Goal: Complete application form: Complete application form

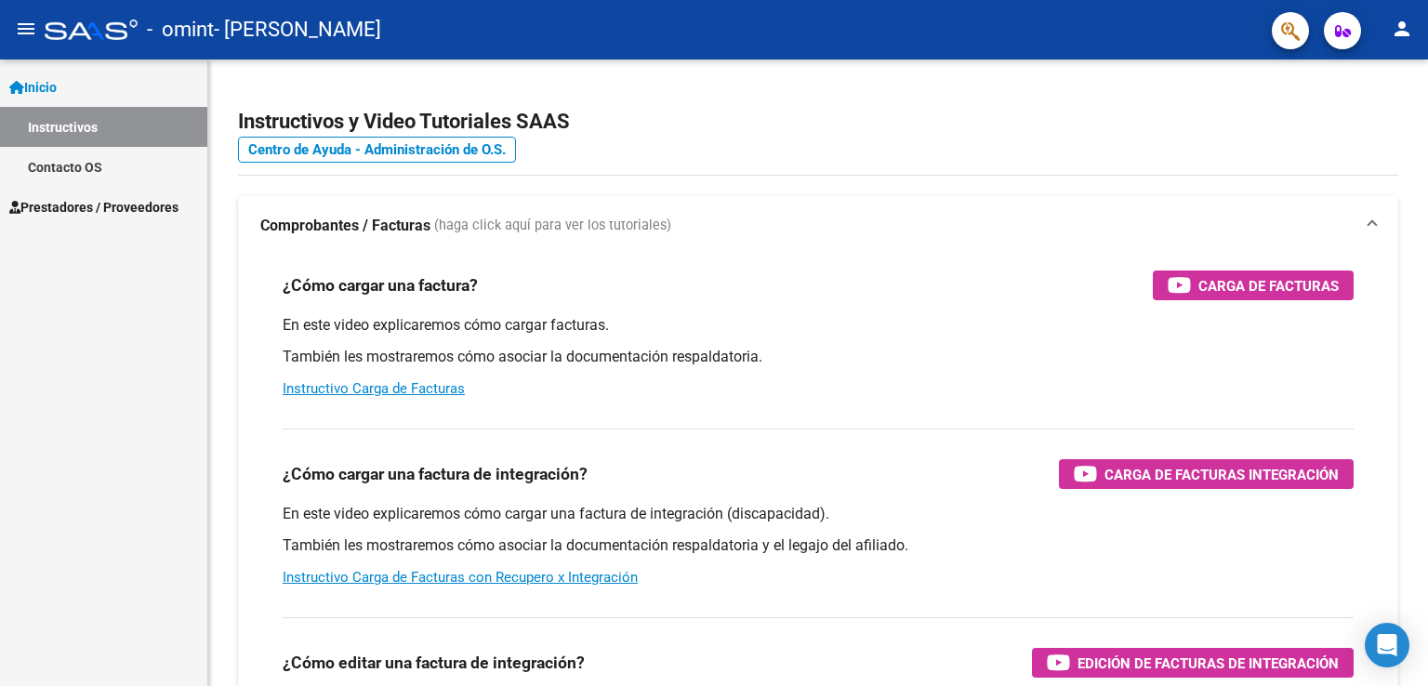
click at [133, 209] on span "Prestadores / Proveedores" at bounding box center [93, 207] width 169 height 20
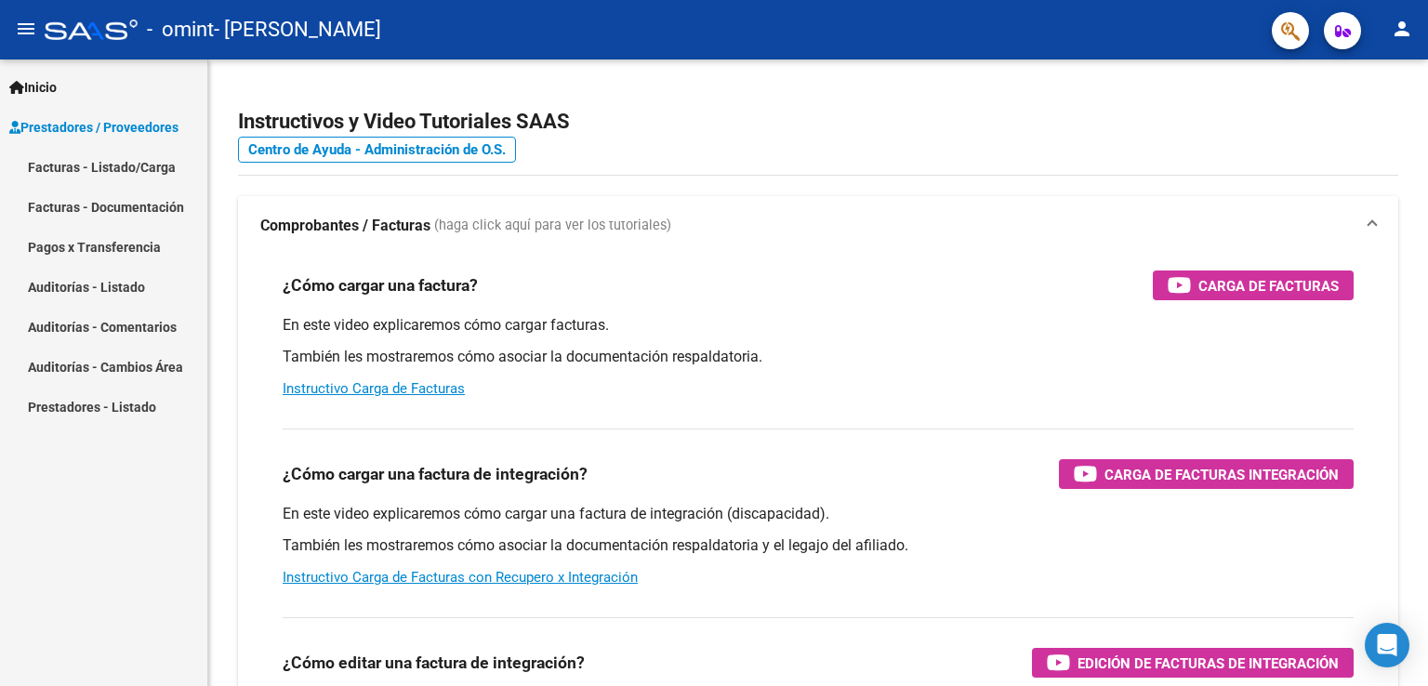
click at [139, 165] on link "Facturas - Listado/Carga" at bounding box center [103, 167] width 207 height 40
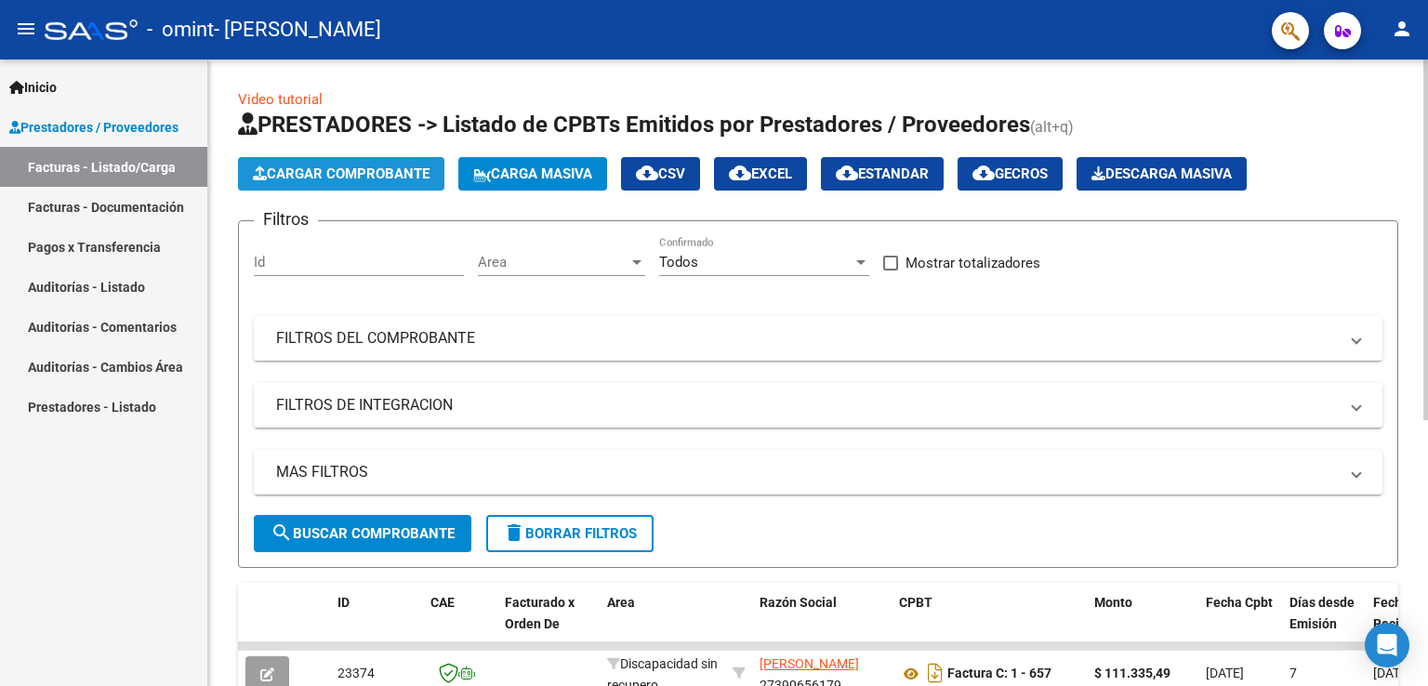
click at [331, 175] on span "Cargar Comprobante" at bounding box center [341, 173] width 177 height 17
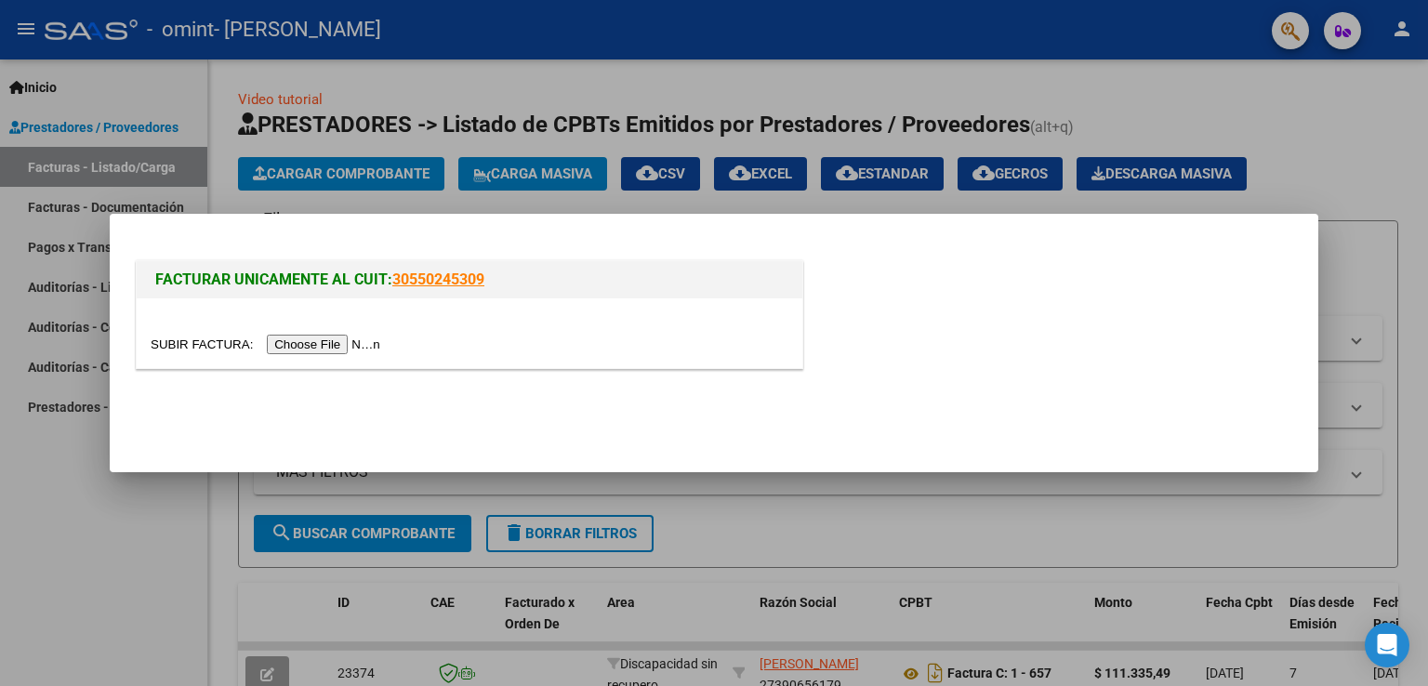
click at [313, 346] on input "file" at bounding box center [268, 345] width 235 height 20
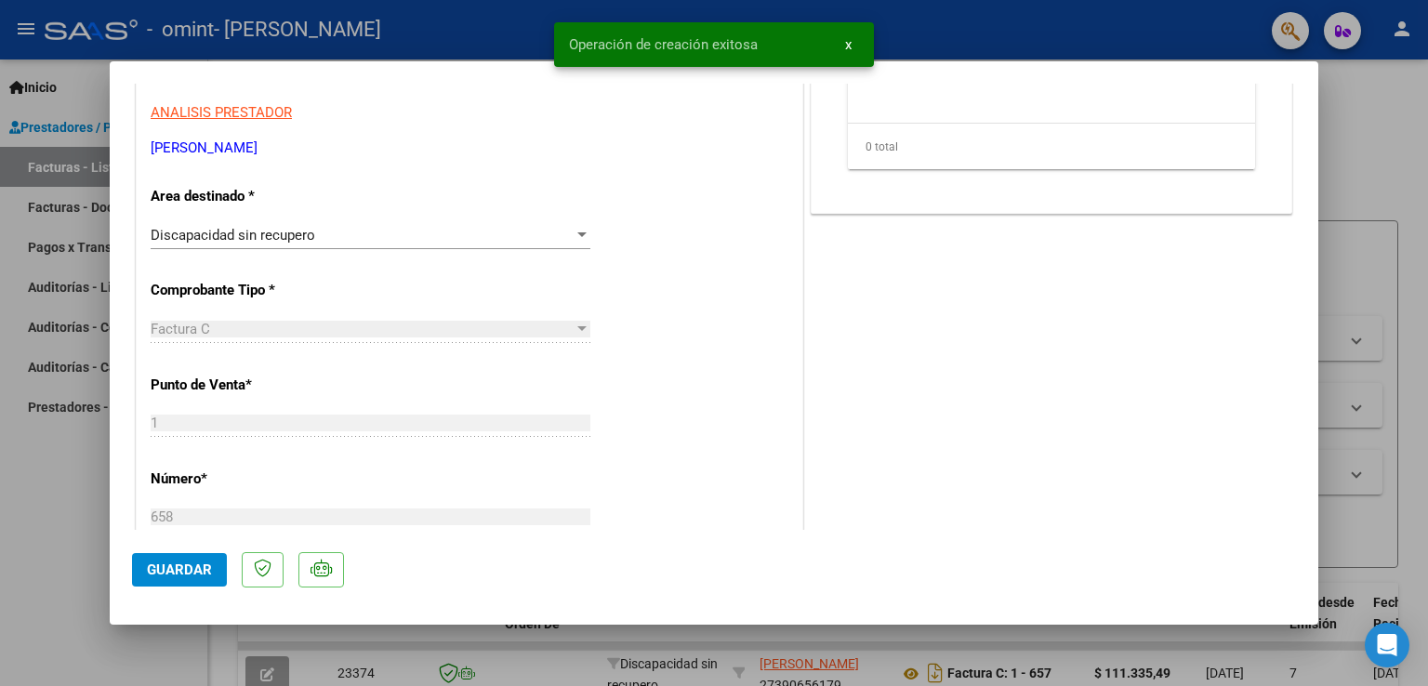
scroll to position [465, 0]
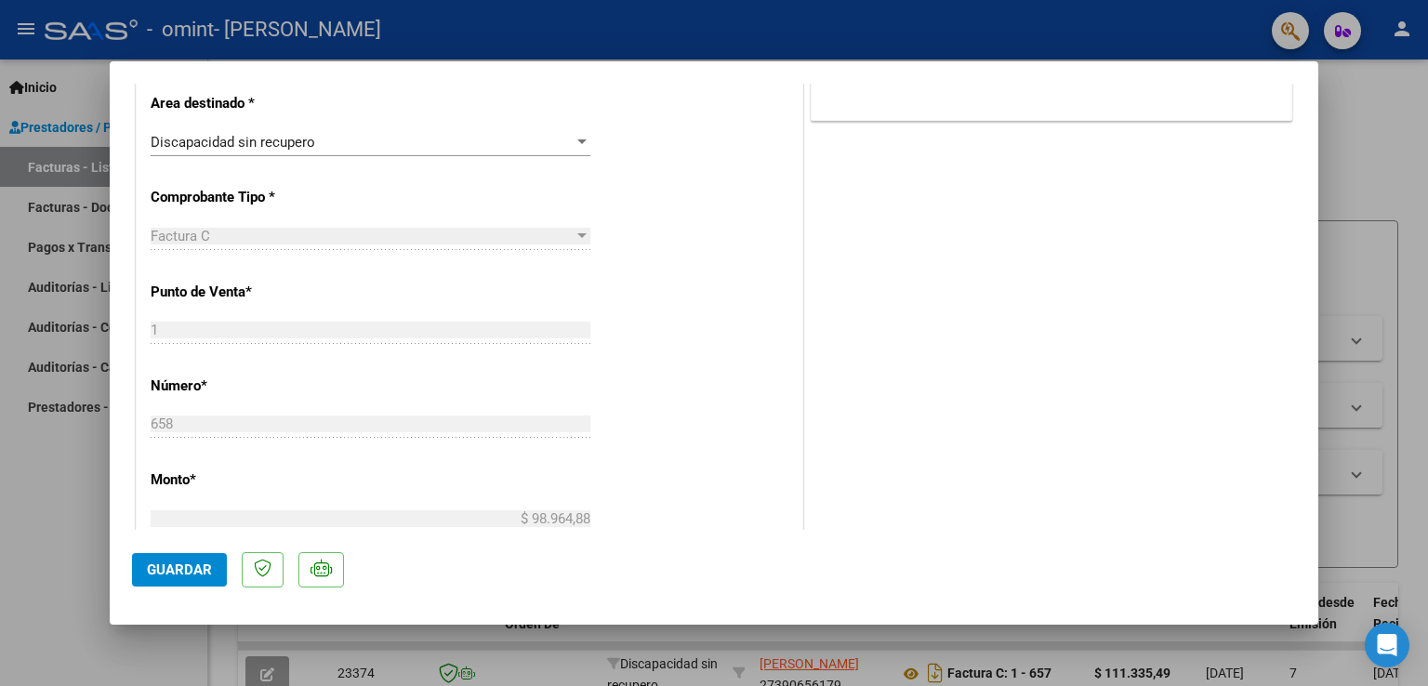
click at [355, 138] on div "Discapacidad sin recupero" at bounding box center [362, 142] width 423 height 17
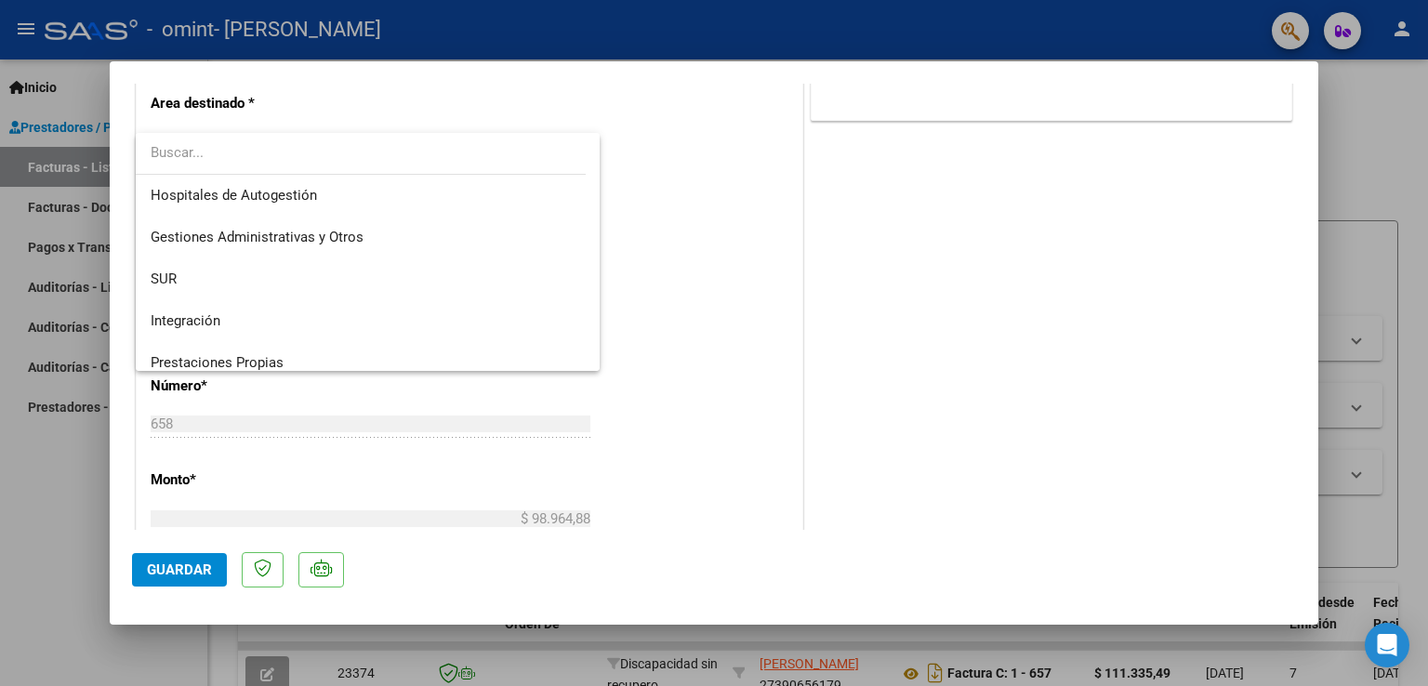
scroll to position [0, 0]
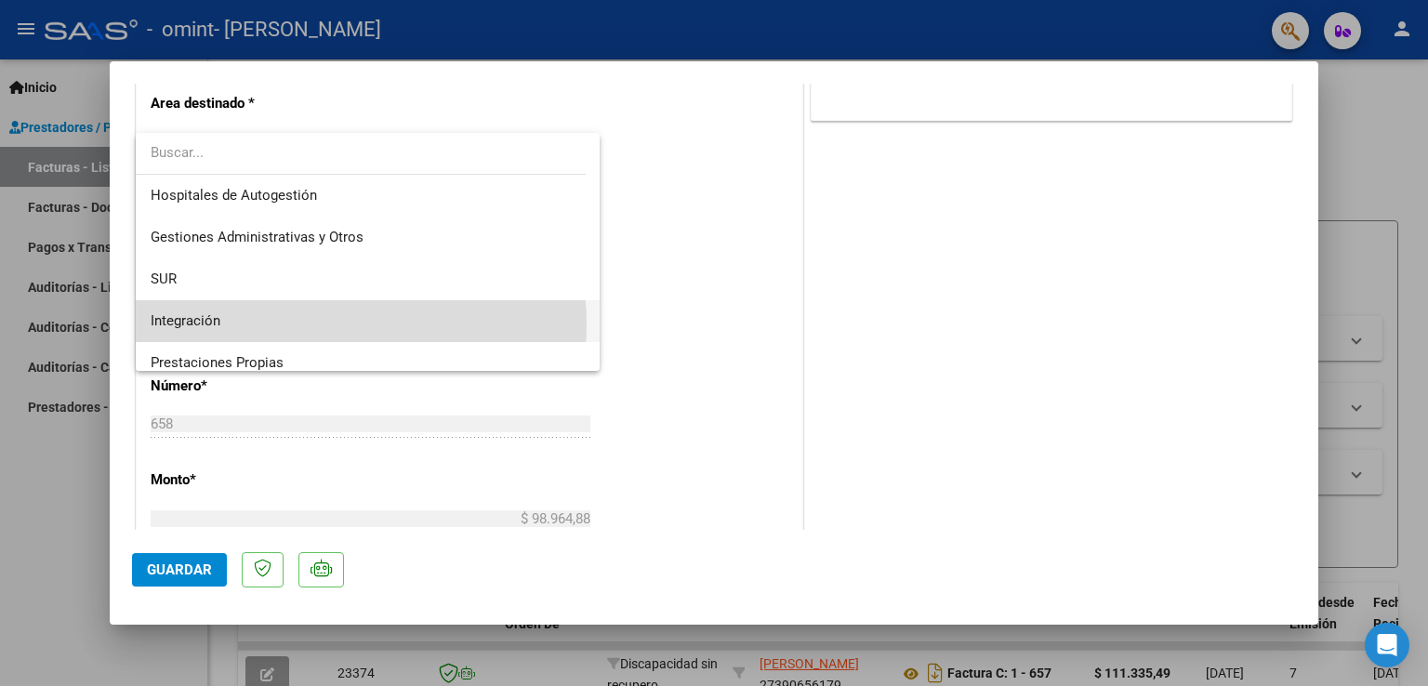
click at [312, 324] on span "Integración" at bounding box center [368, 321] width 435 height 42
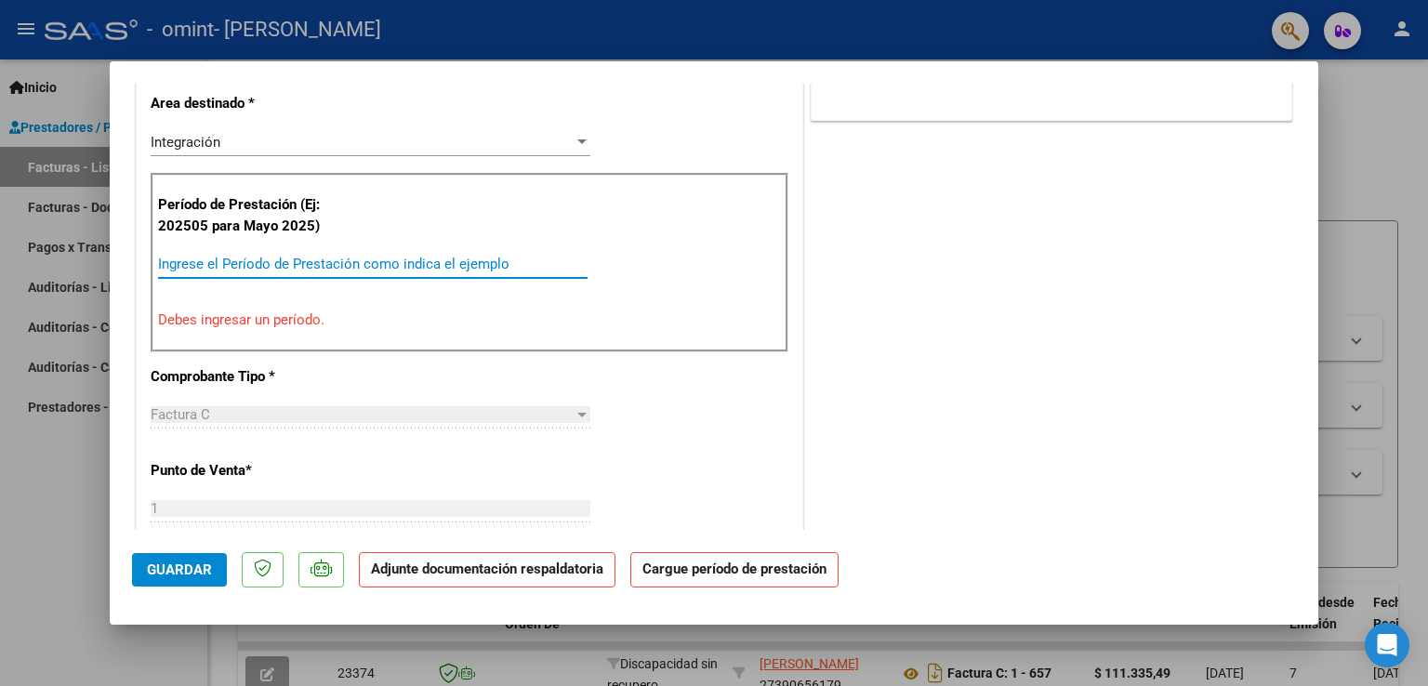
click at [358, 257] on input "Ingrese el Período de Prestación como indica el ejemplo" at bounding box center [372, 264] width 429 height 17
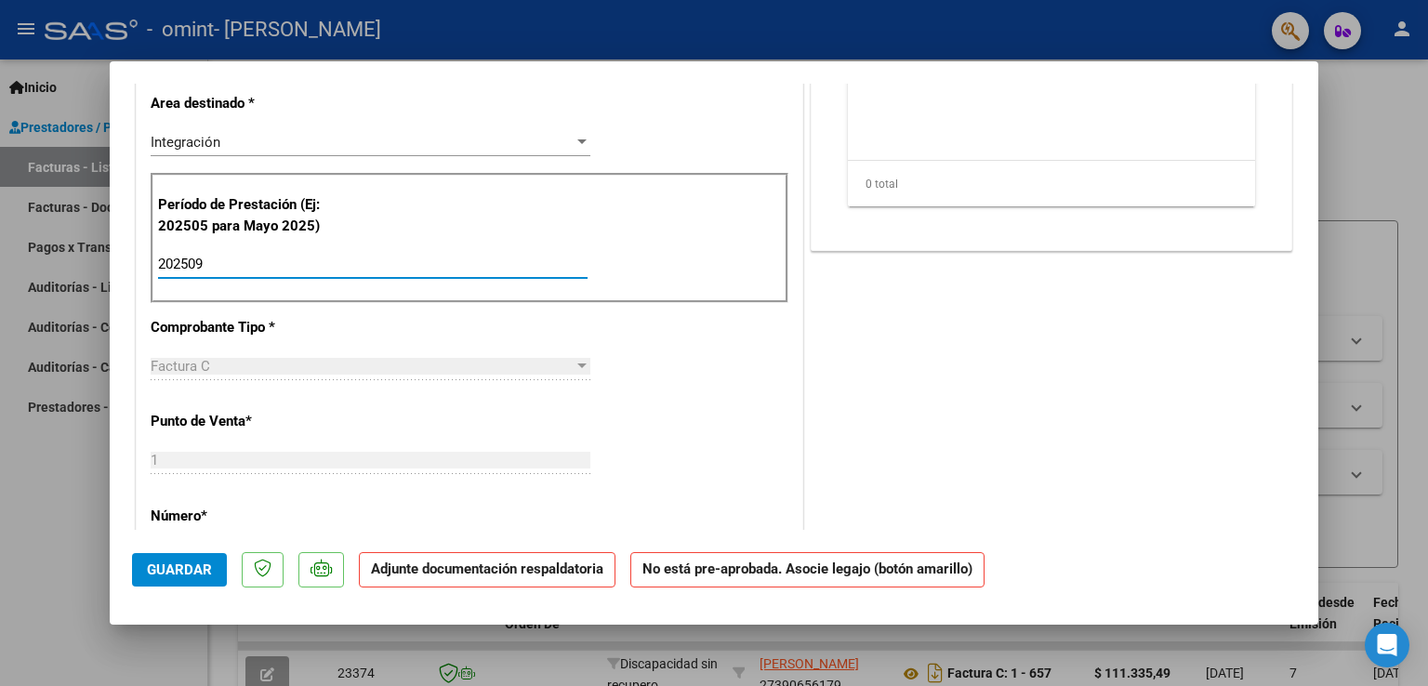
type input "202509"
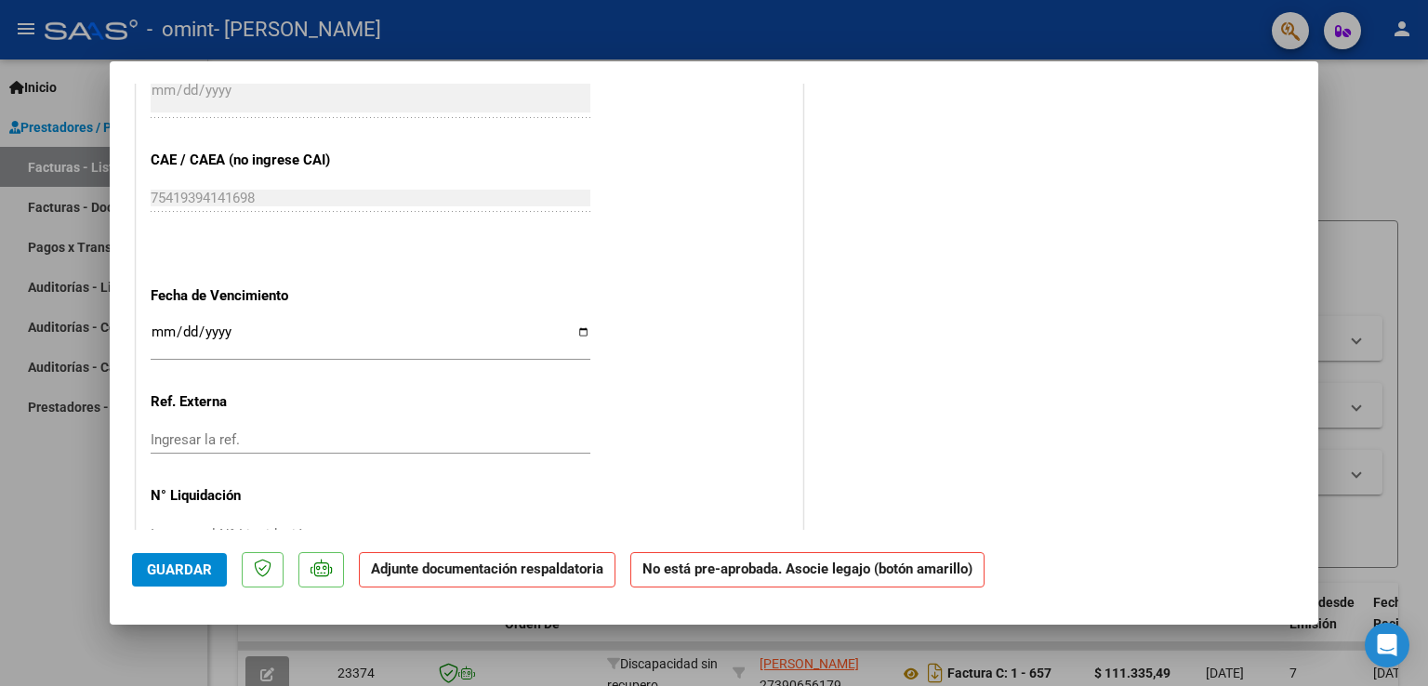
scroll to position [1115, 0]
click at [762, 549] on mat-dialog-actions "Guardar Adjunte documentación respaldatoria No está pre-aprobada. Asocie legajo…" at bounding box center [714, 566] width 1164 height 73
click at [164, 326] on input "Ingresar la fecha" at bounding box center [371, 338] width 440 height 30
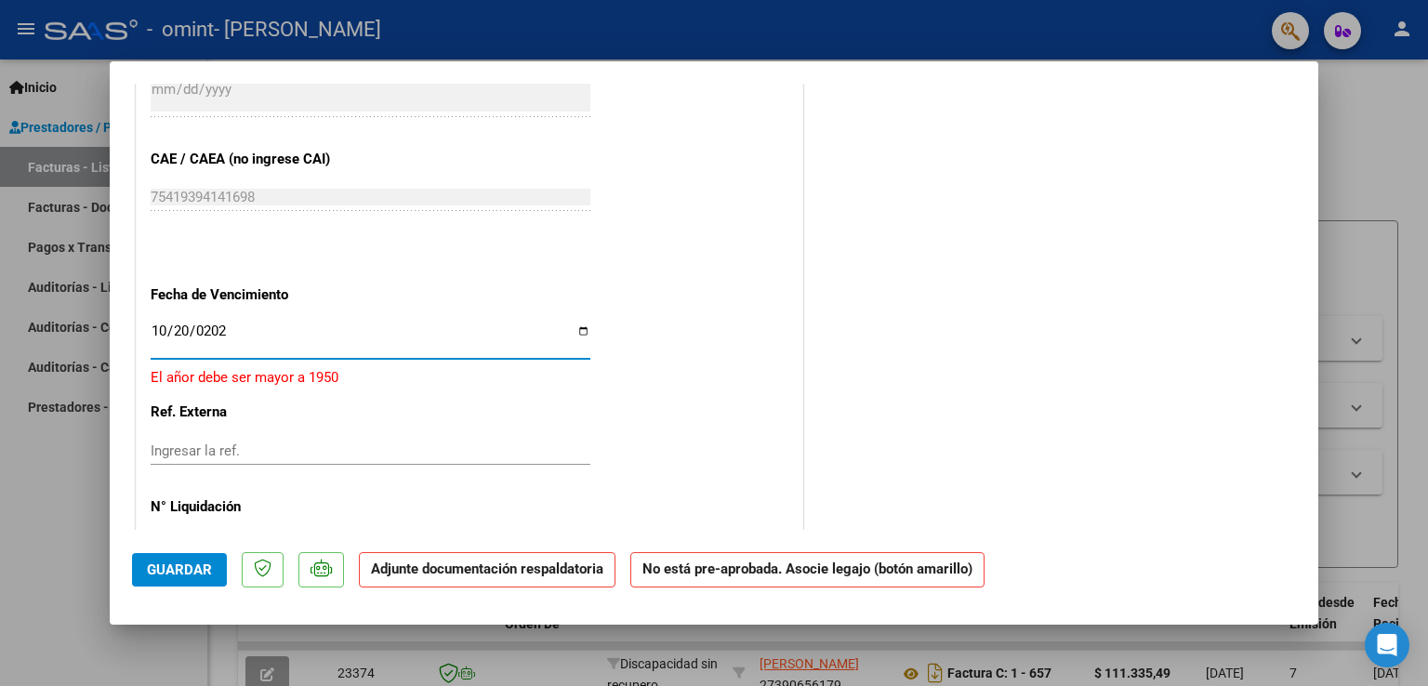
type input "[DATE]"
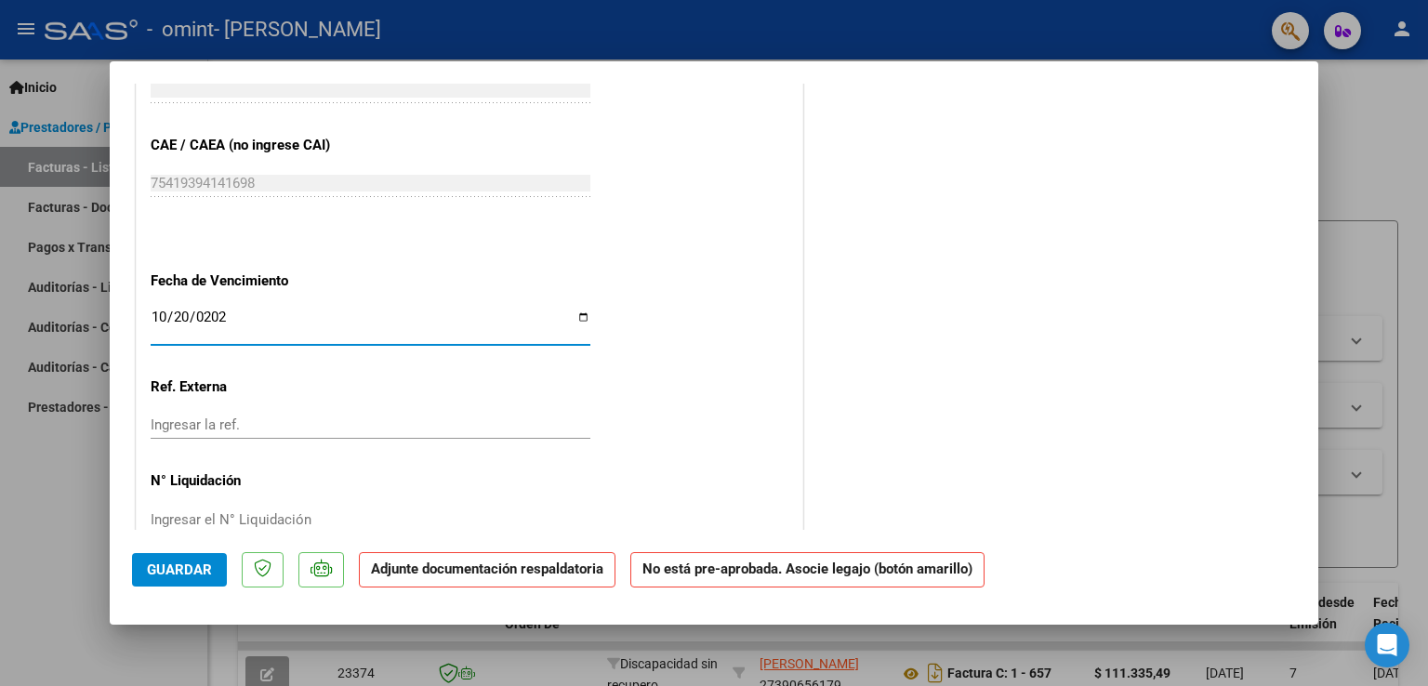
scroll to position [1168, 0]
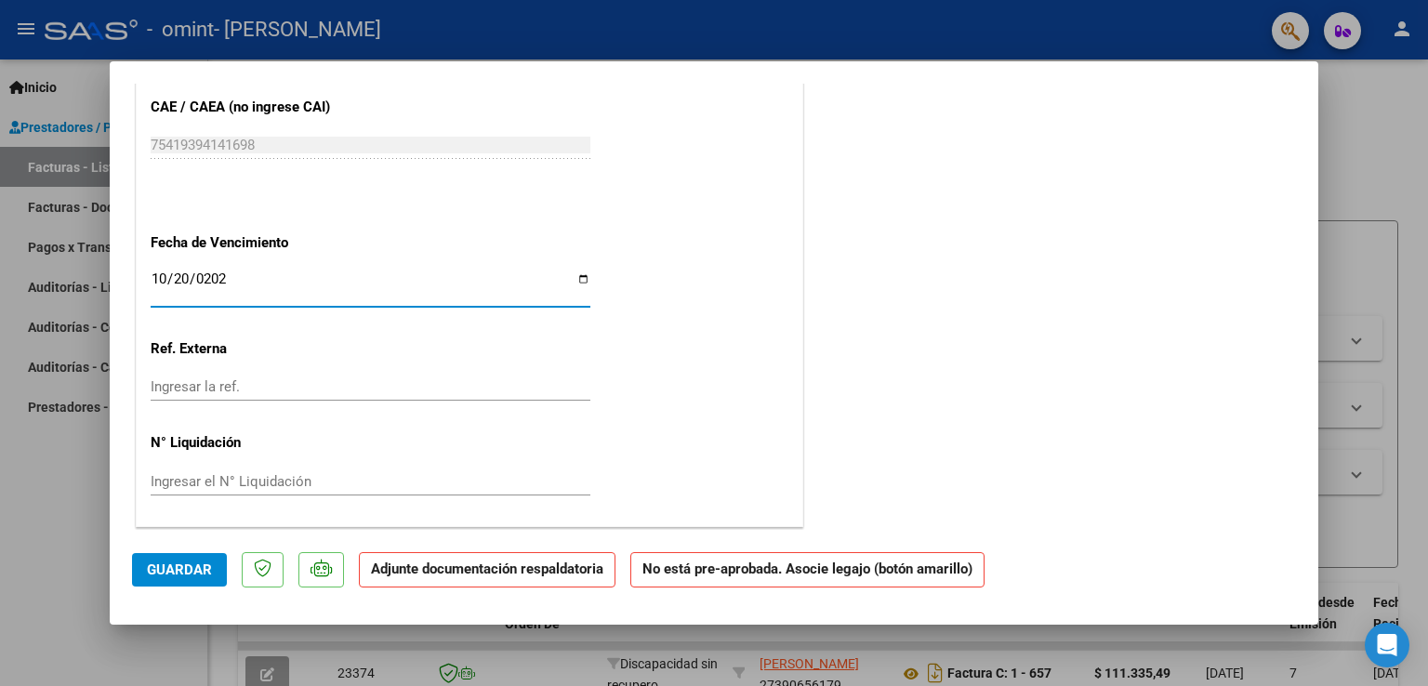
click at [176, 570] on span "Guardar" at bounding box center [179, 569] width 65 height 17
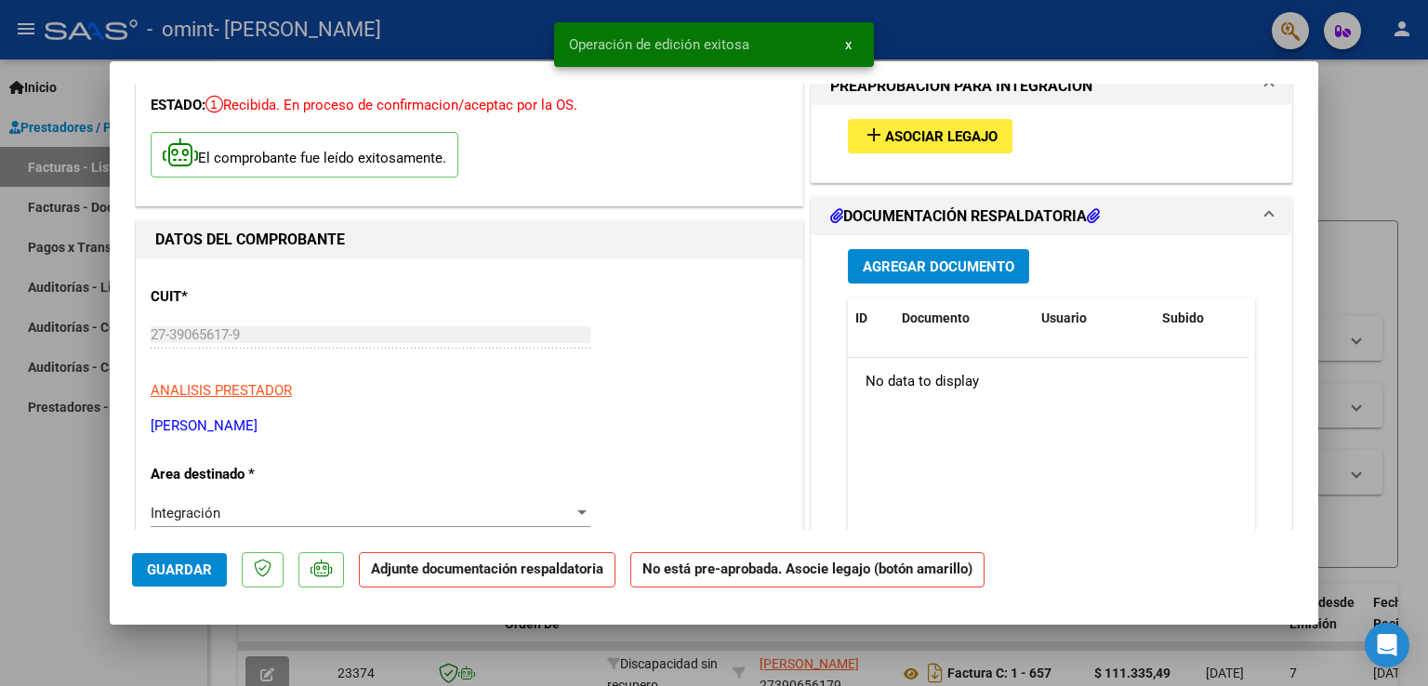
scroll to position [0, 0]
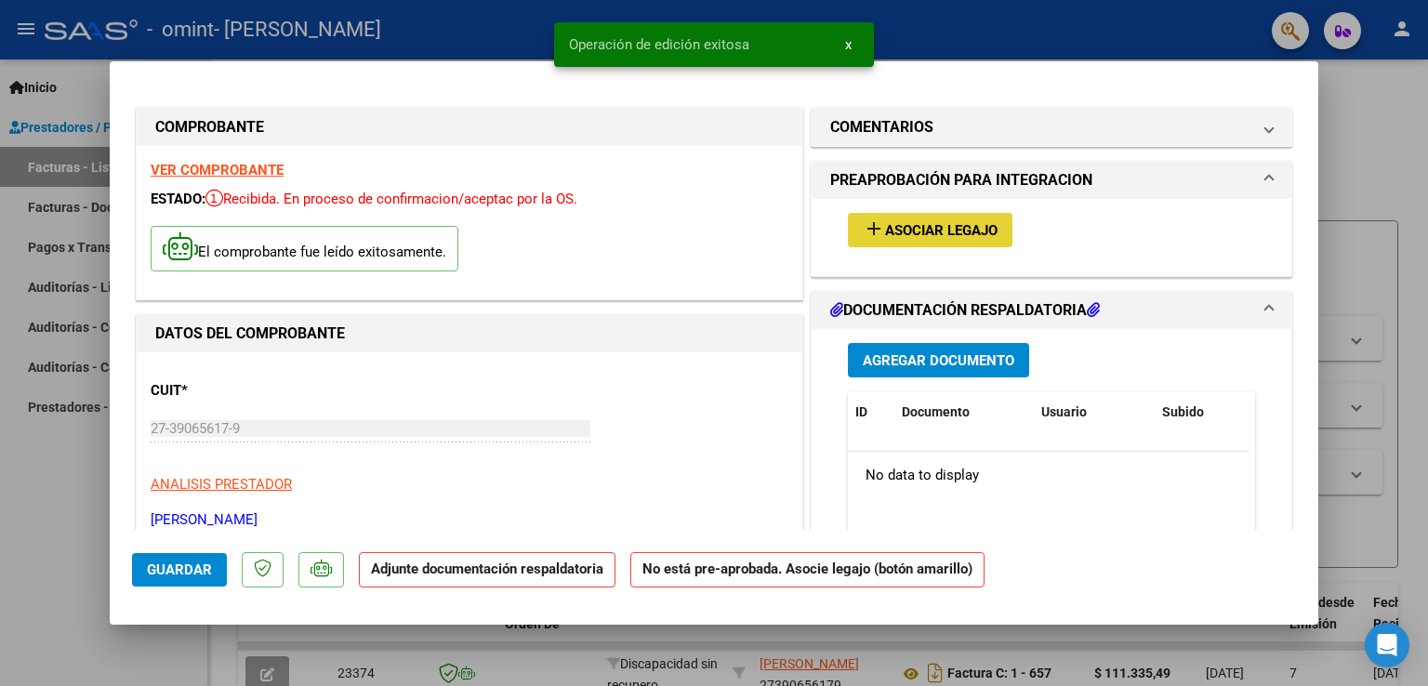
click at [952, 222] on span "Asociar Legajo" at bounding box center [941, 230] width 112 height 17
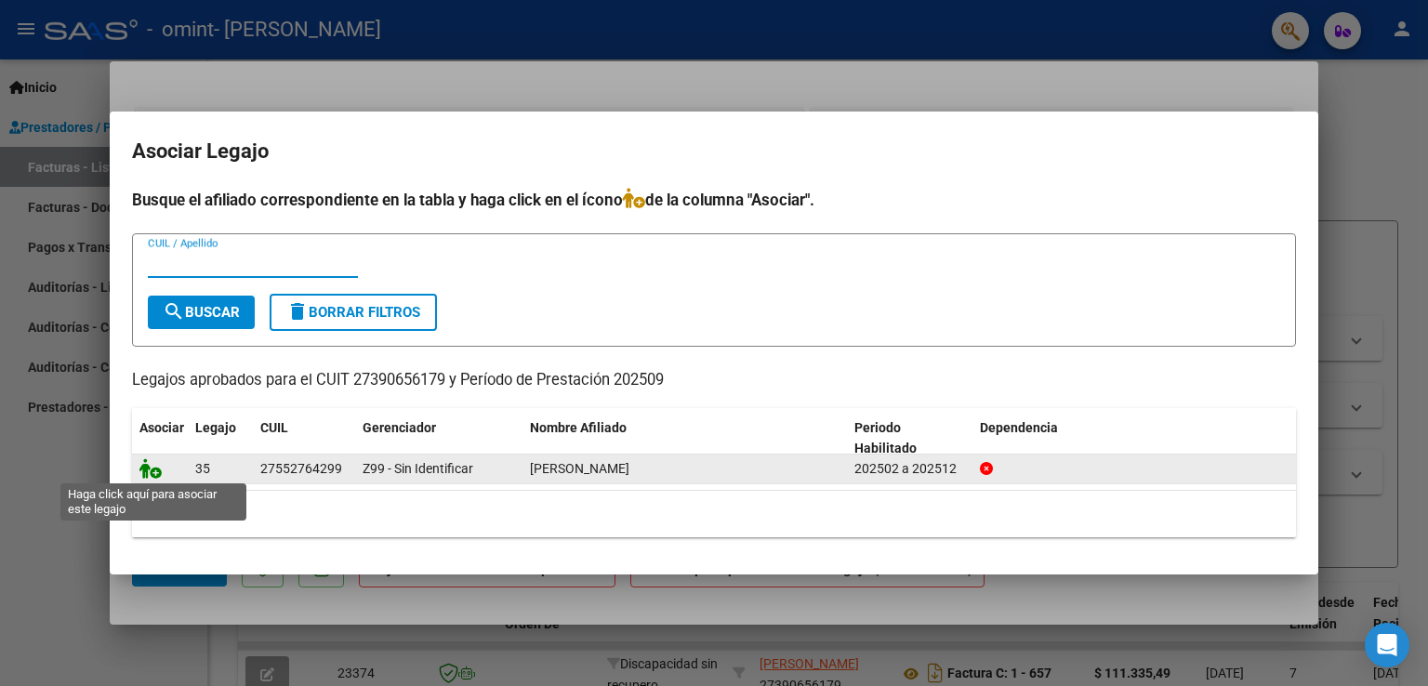
click at [152, 470] on icon at bounding box center [150, 468] width 22 height 20
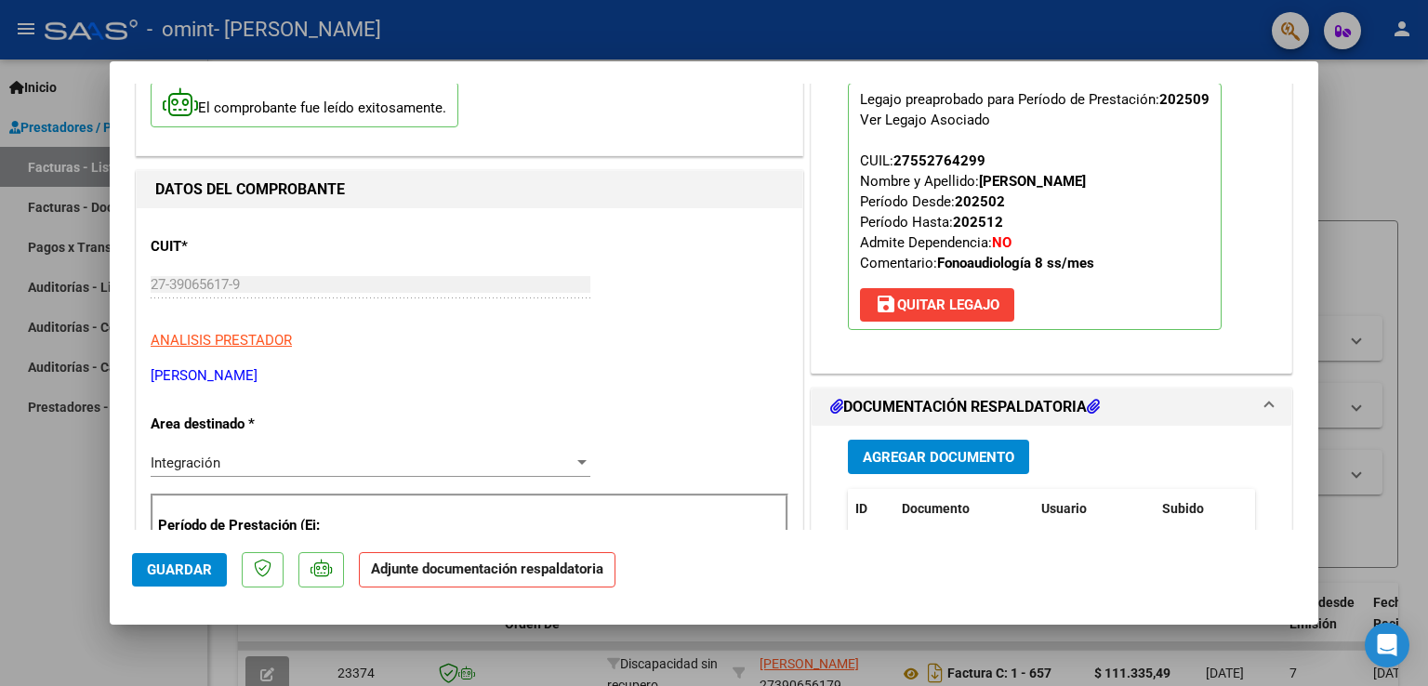
scroll to position [186, 0]
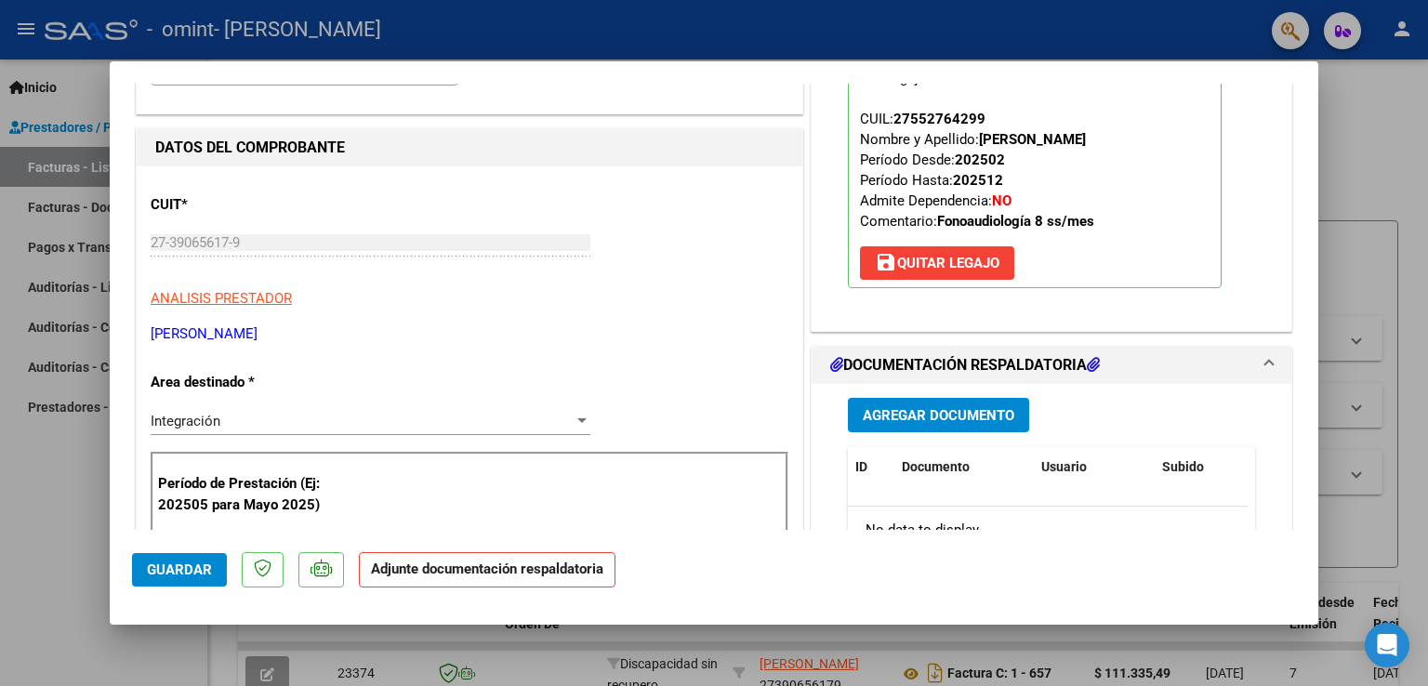
click at [967, 424] on button "Agregar Documento" at bounding box center [938, 415] width 181 height 34
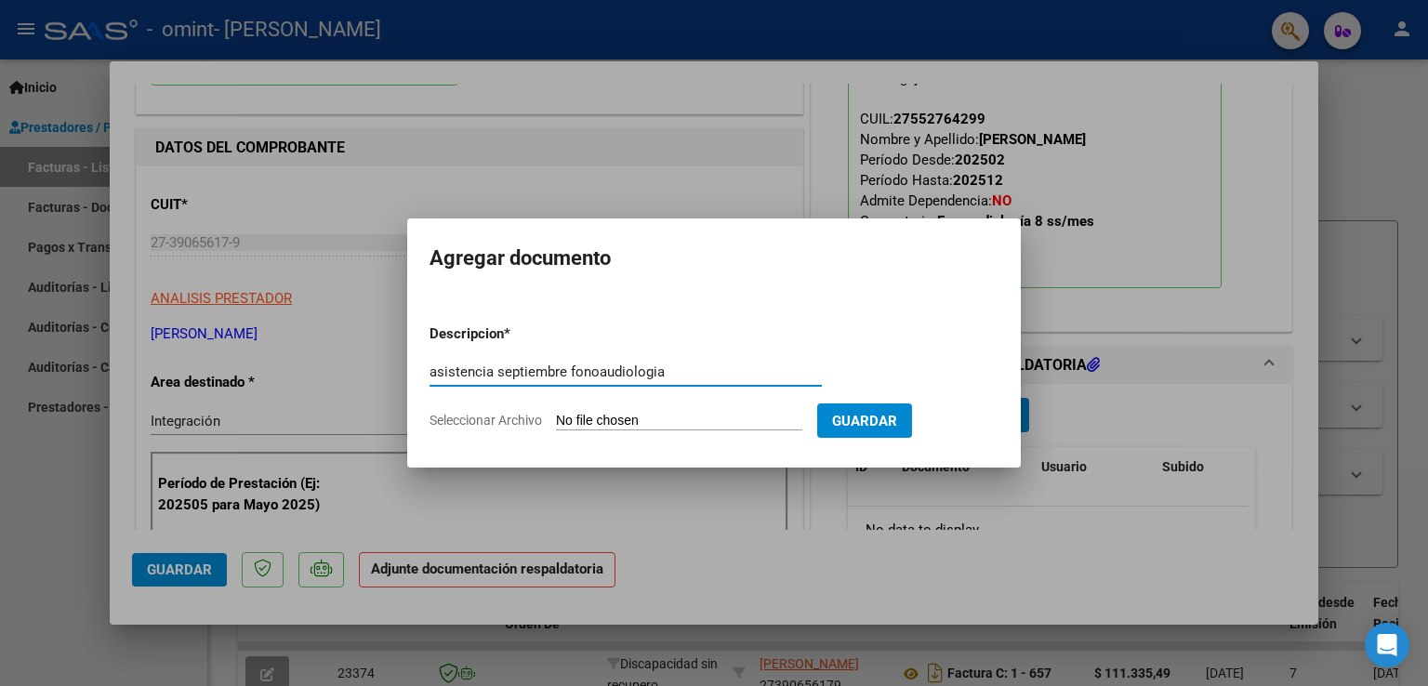
type input "asistencia septiembre fonoaudiologia"
click at [705, 417] on input "Seleccionar Archivo" at bounding box center [679, 422] width 246 height 18
type input "C:\fakepath\asistencia septtiembre.jpg"
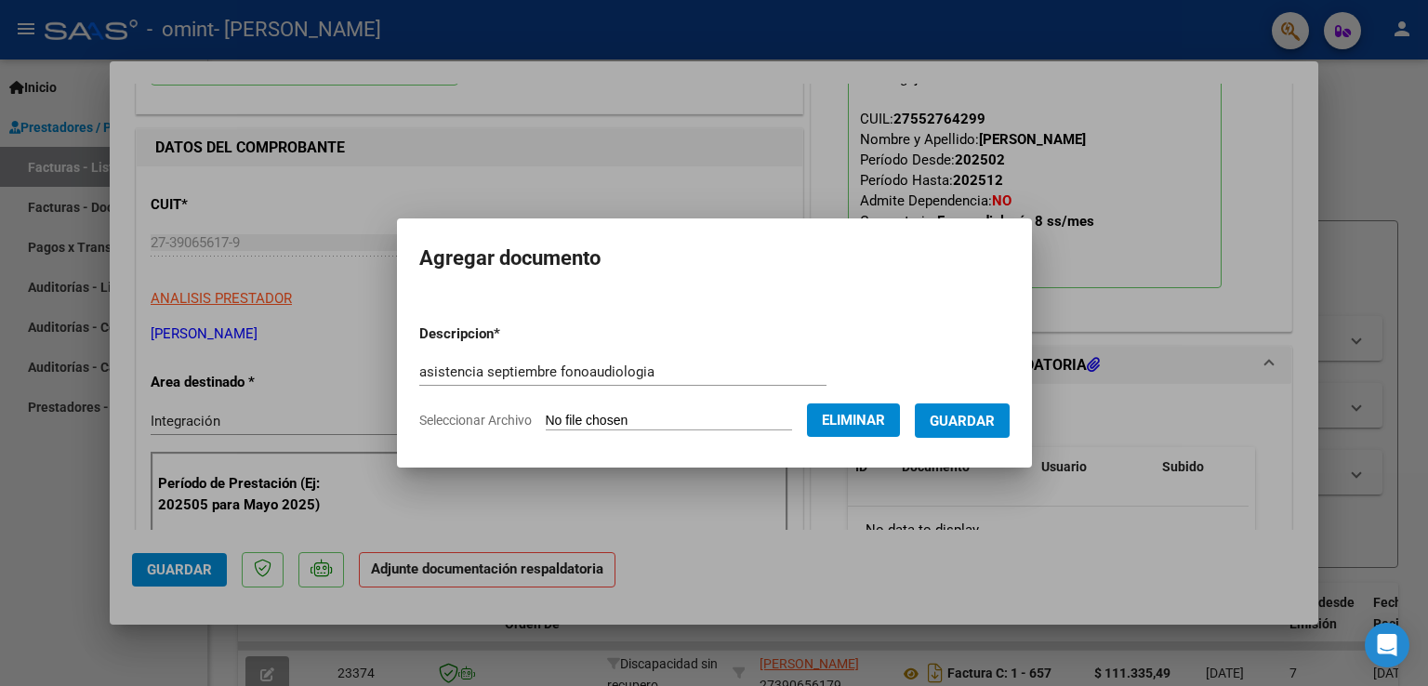
click at [985, 427] on span "Guardar" at bounding box center [962, 421] width 65 height 17
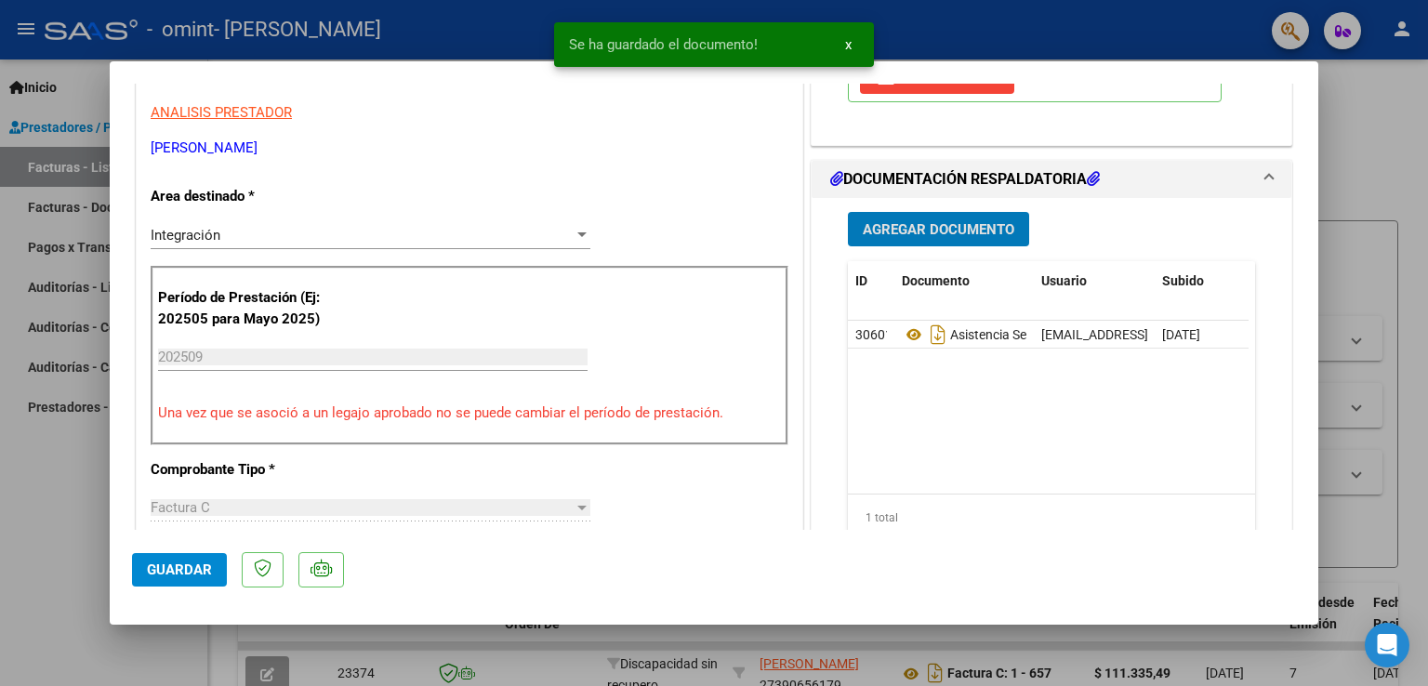
scroll to position [837, 0]
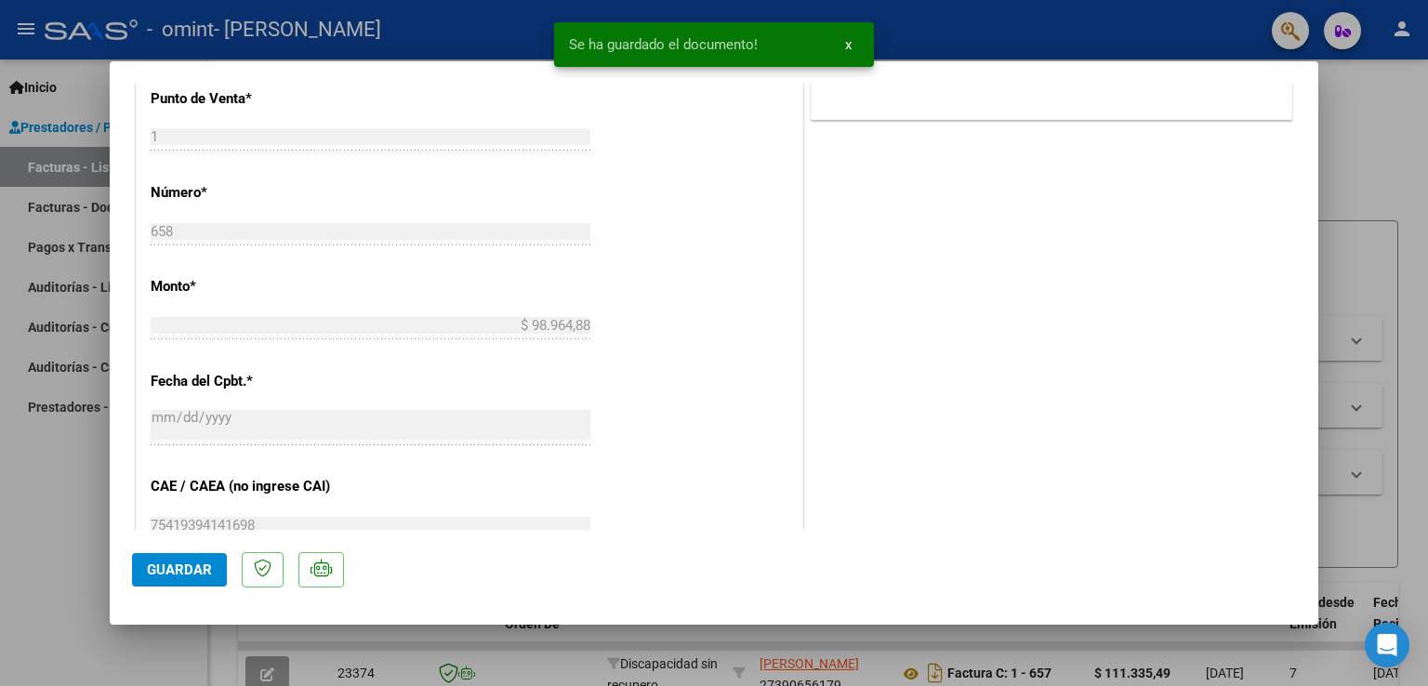
click at [191, 570] on span "Guardar" at bounding box center [179, 569] width 65 height 17
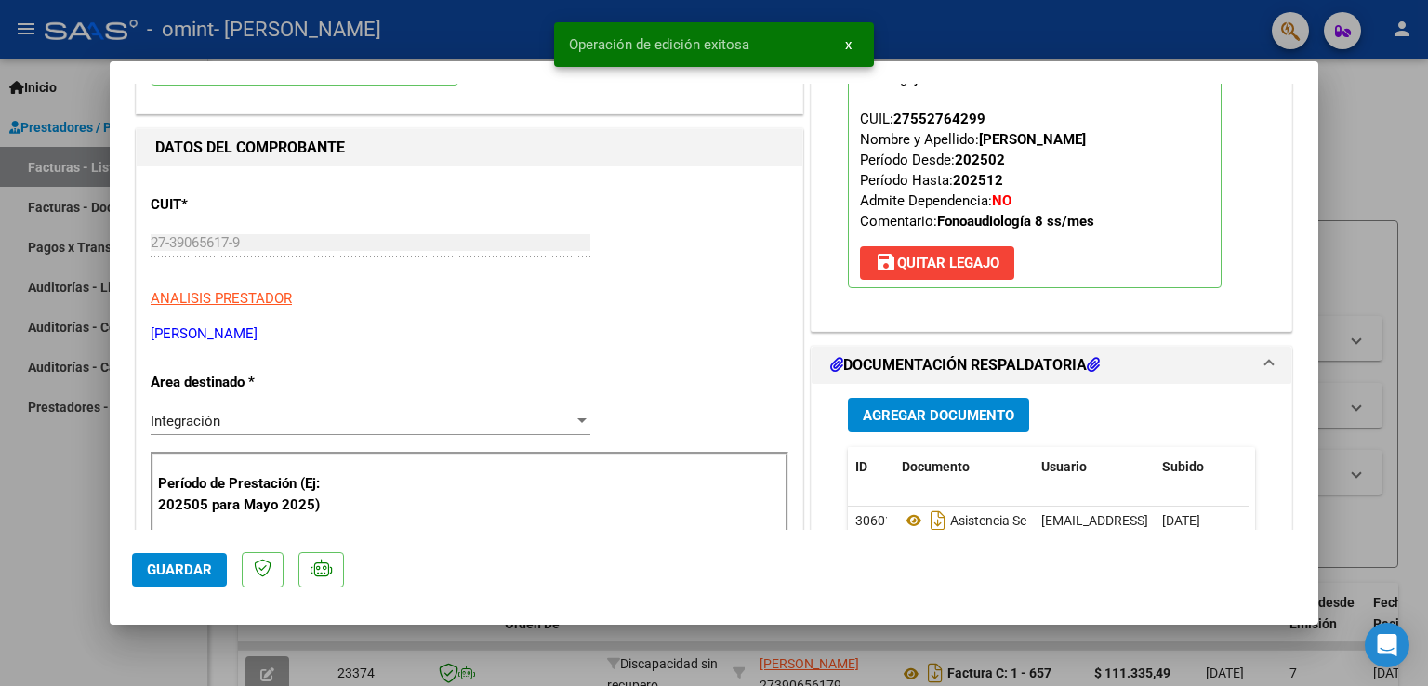
scroll to position [0, 0]
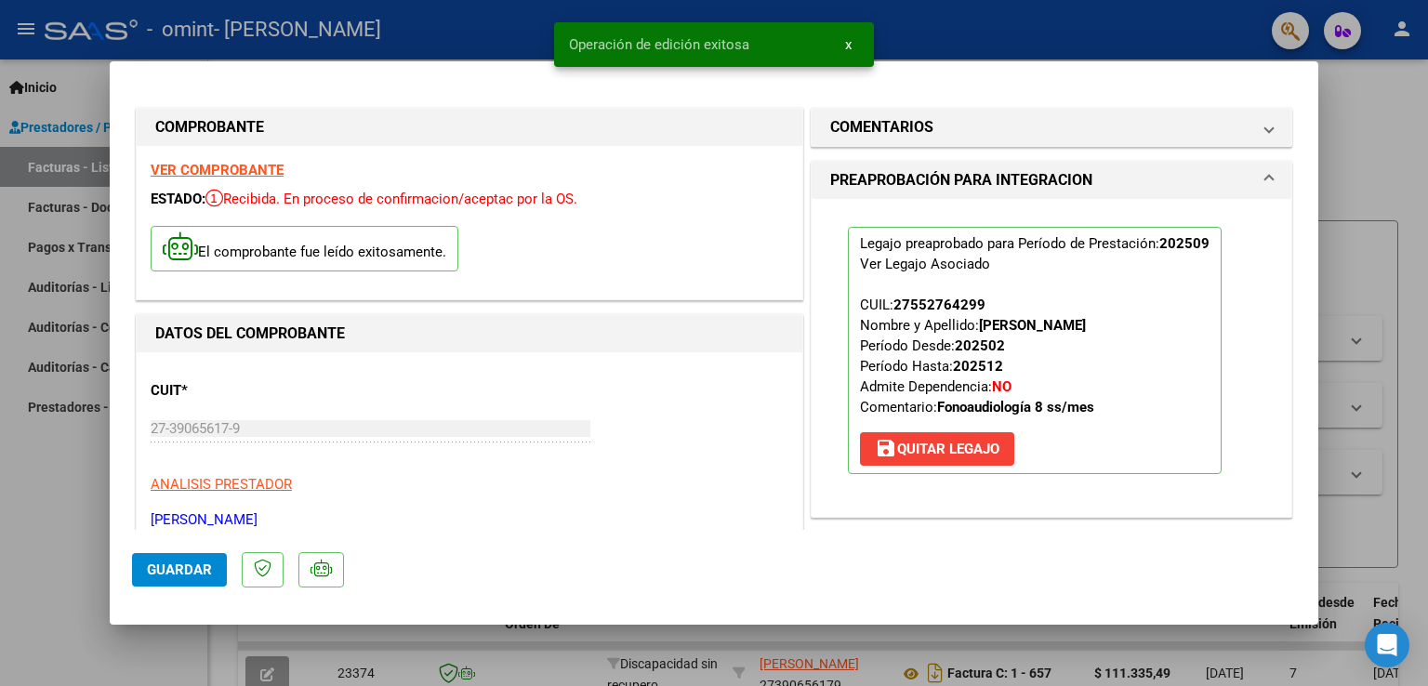
click at [1383, 131] on div at bounding box center [714, 343] width 1428 height 686
type input "$ 0,00"
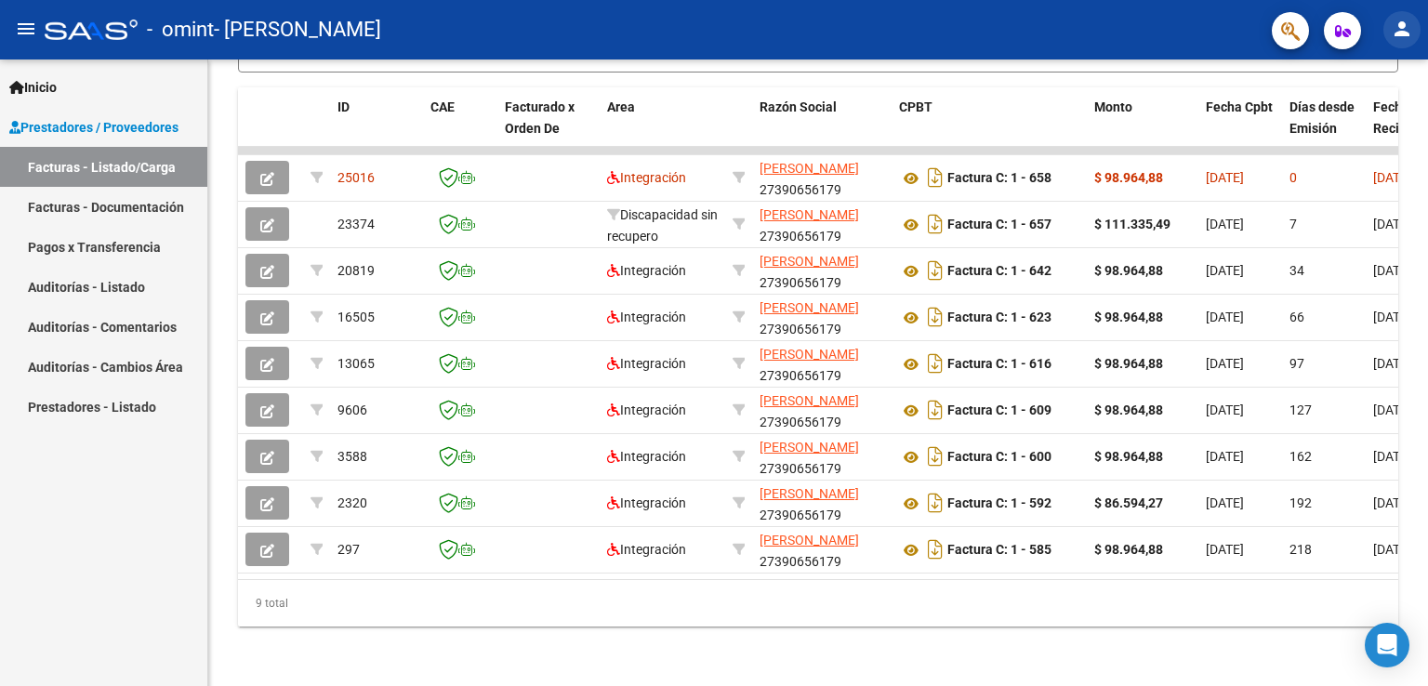
click at [1394, 33] on mat-icon "person" at bounding box center [1402, 29] width 22 height 22
click at [1353, 121] on button "exit_to_app Salir" at bounding box center [1363, 122] width 113 height 45
